Goal: Transaction & Acquisition: Purchase product/service

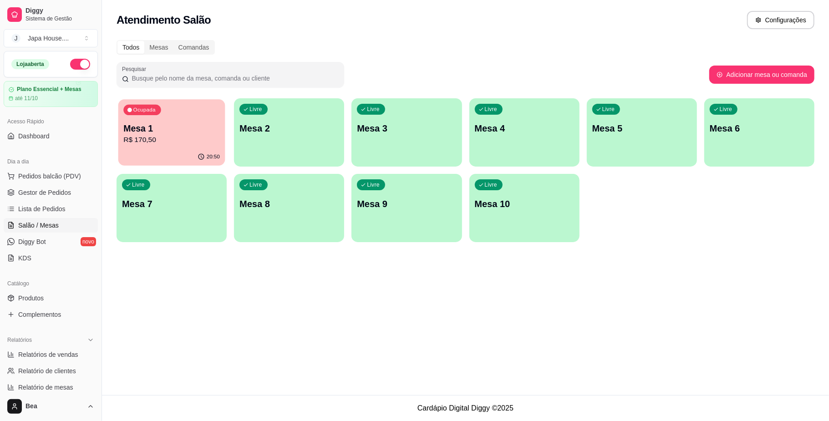
click at [167, 136] on p "R$ 170,50" at bounding box center [171, 140] width 96 height 10
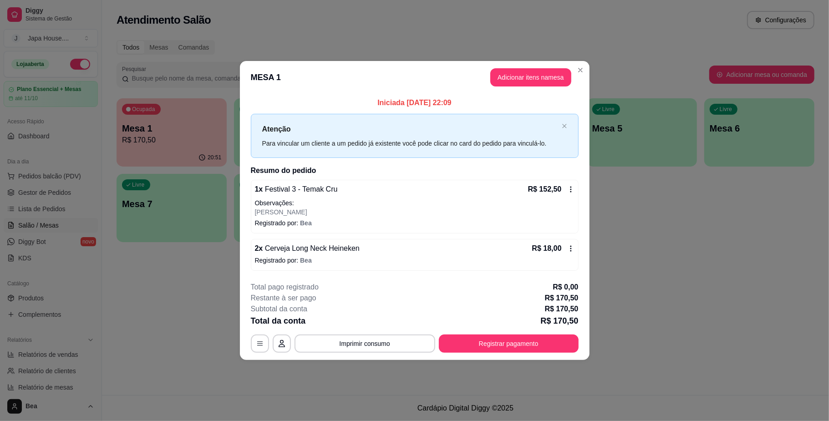
click at [568, 188] on icon at bounding box center [570, 189] width 7 height 7
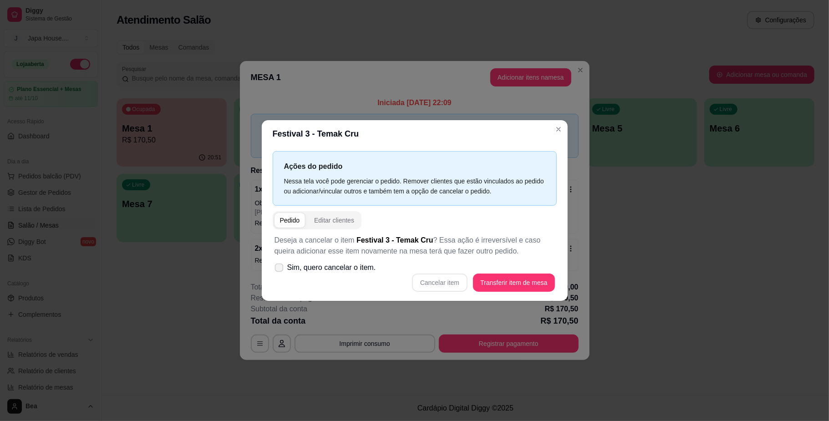
click at [328, 264] on span "Sim, quero cancelar o item." at bounding box center [331, 267] width 89 height 11
click at [280, 269] on input "Sim, quero cancelar o item." at bounding box center [277, 272] width 6 height 6
checkbox input "true"
click at [454, 281] on button "Cancelar item" at bounding box center [440, 282] width 54 height 18
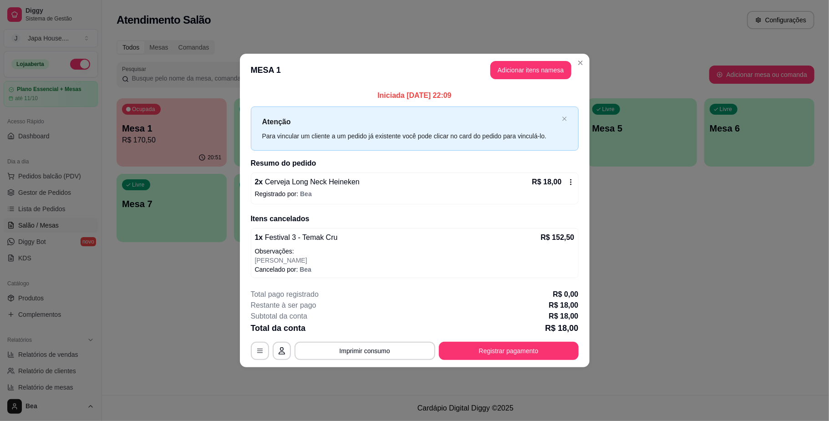
click at [568, 185] on icon at bounding box center [570, 181] width 7 height 7
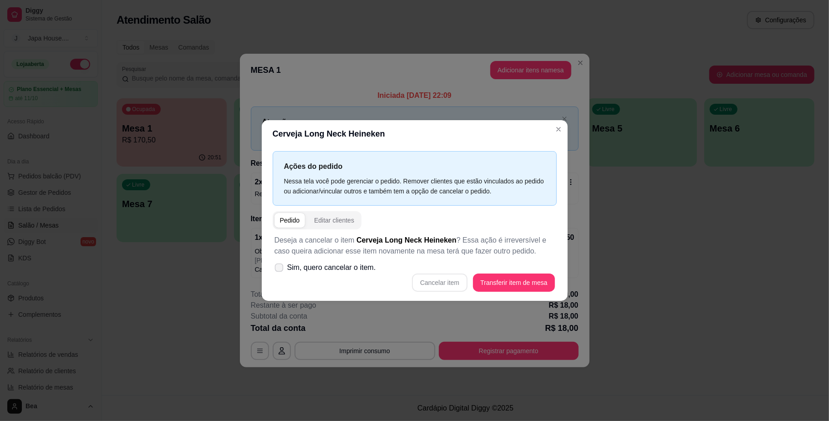
click at [321, 269] on span "Sim, quero cancelar o item." at bounding box center [331, 267] width 89 height 11
click at [280, 269] on input "Sim, quero cancelar o item." at bounding box center [277, 272] width 6 height 6
checkbox input "true"
click at [441, 279] on button "Cancelar item" at bounding box center [440, 282] width 54 height 18
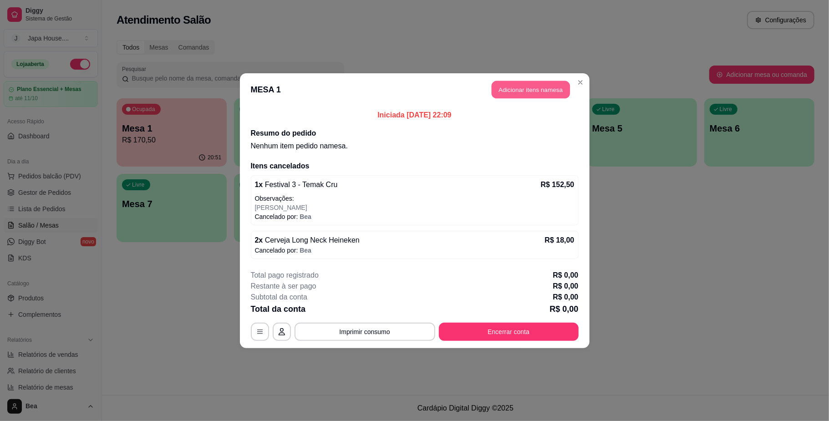
click at [517, 92] on button "Adicionar itens na mesa" at bounding box center [530, 90] width 78 height 18
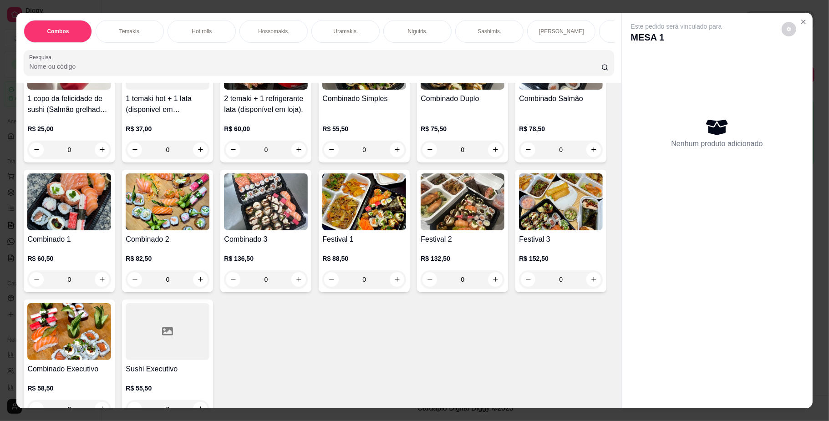
scroll to position [127, 0]
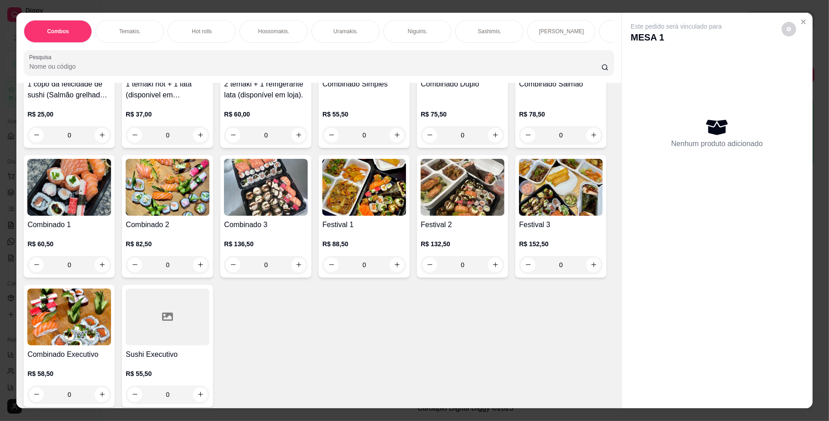
click at [420, 216] on img at bounding box center [462, 187] width 84 height 57
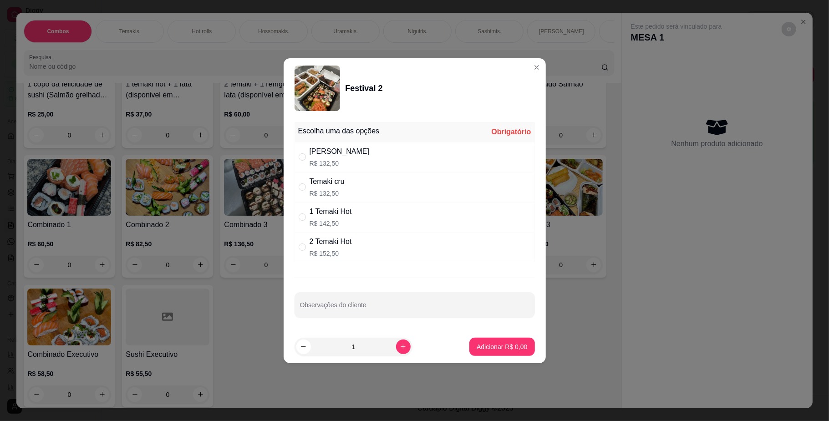
click at [313, 197] on p "R$ 132,50" at bounding box center [326, 193] width 35 height 9
radio input "true"
click at [476, 345] on p "Adicionar R$ 132,50" at bounding box center [499, 346] width 56 height 9
type input "1"
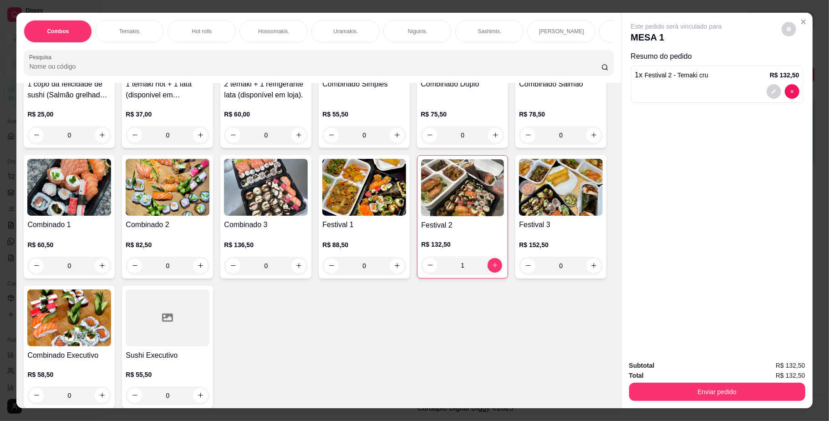
scroll to position [0, 516]
click at [235, 31] on div "Entradas" at bounding box center [261, 31] width 68 height 23
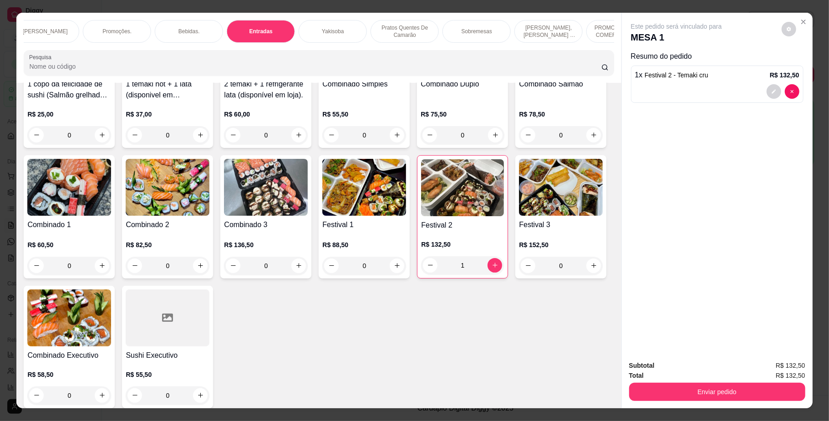
scroll to position [16, 0]
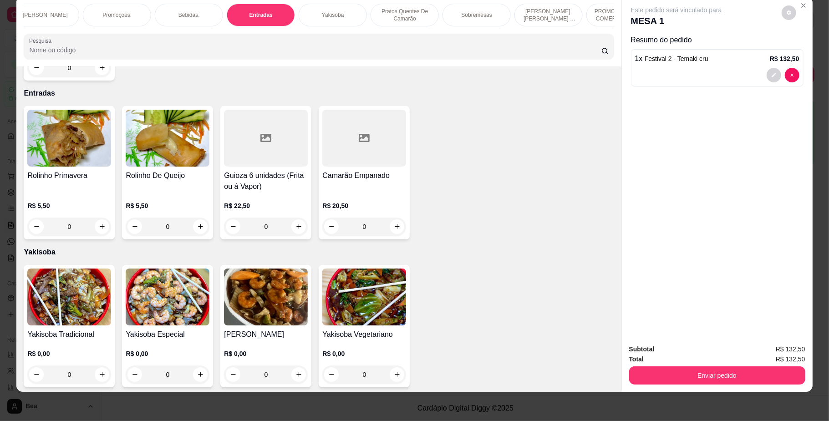
click at [96, 218] on div "0" at bounding box center [69, 227] width 84 height 18
click at [203, 14] on div "Bebidas." at bounding box center [193, 15] width 68 height 23
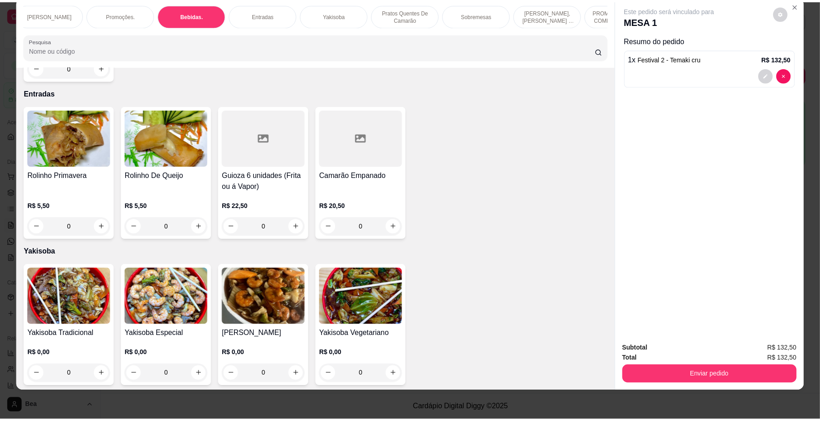
scroll to position [1817, 0]
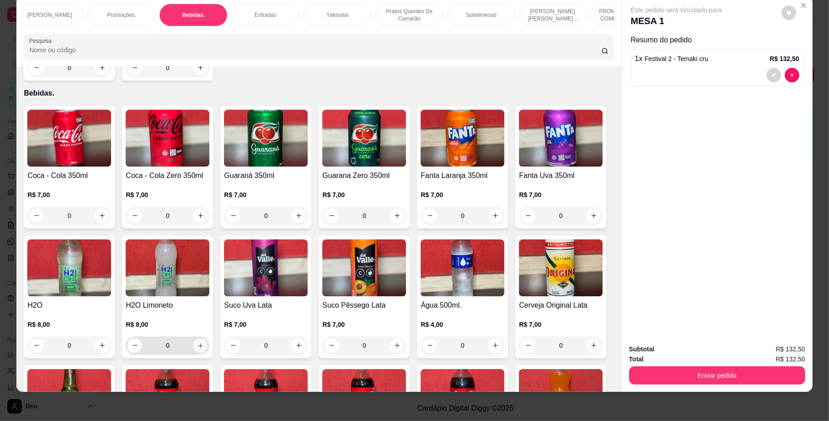
click at [204, 342] on icon "increase-product-quantity" at bounding box center [200, 345] width 7 height 7
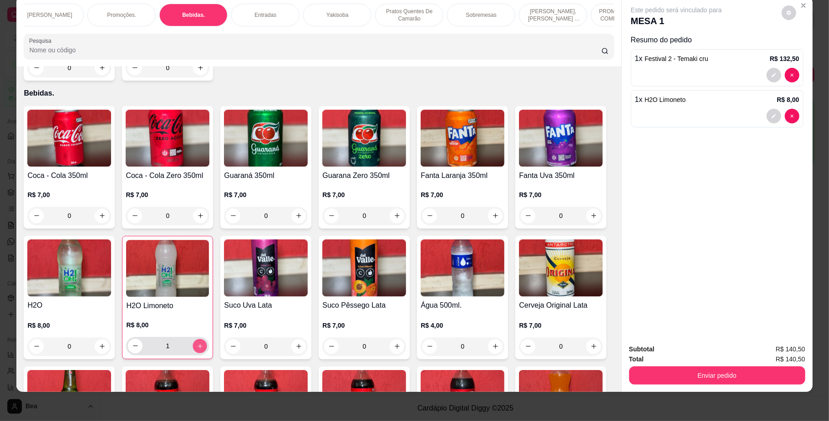
click at [203, 342] on icon "increase-product-quantity" at bounding box center [200, 345] width 7 height 7
type input "2"
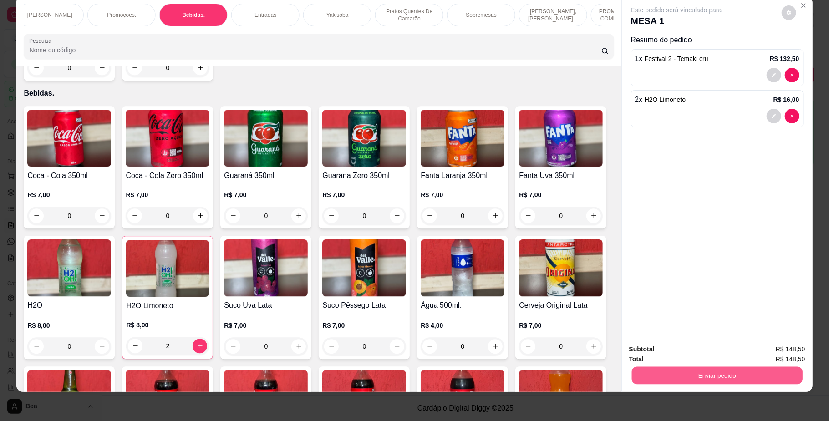
click at [667, 378] on button "Enviar pedido" at bounding box center [716, 376] width 171 height 18
click at [672, 352] on button "Não registrar e enviar pedido" at bounding box center [685, 353] width 95 height 17
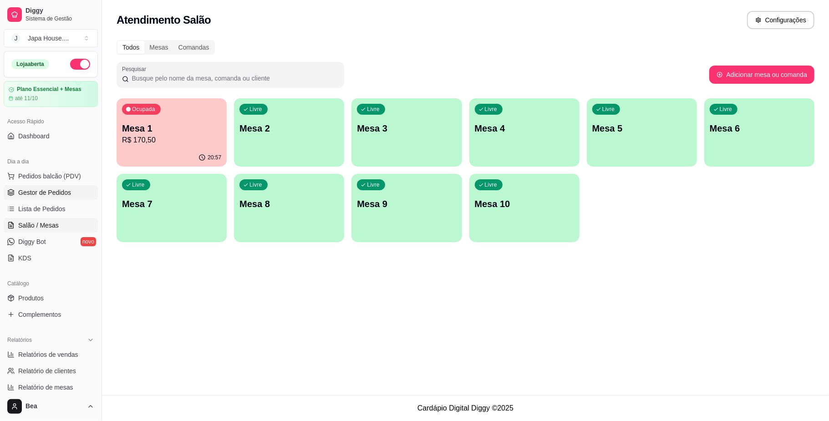
click at [53, 193] on span "Gestor de Pedidos" at bounding box center [44, 192] width 53 height 9
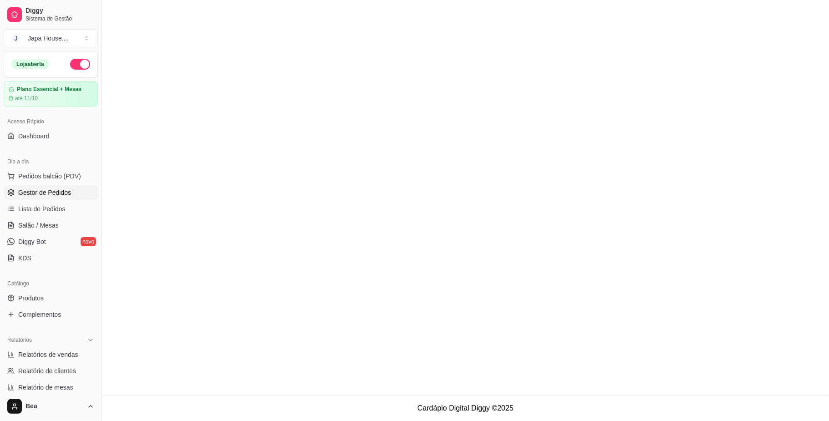
click at [73, 64] on button "button" at bounding box center [80, 64] width 20 height 11
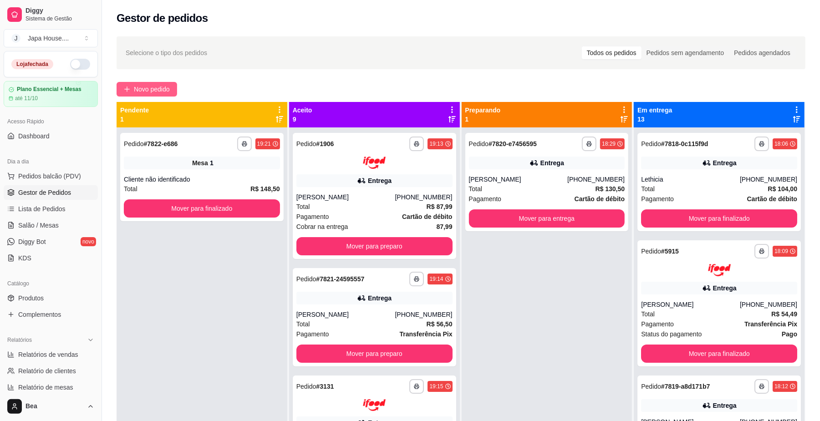
click at [139, 91] on span "Novo pedido" at bounding box center [152, 89] width 36 height 10
